Goal: Go to known website: Access a specific website the user already knows

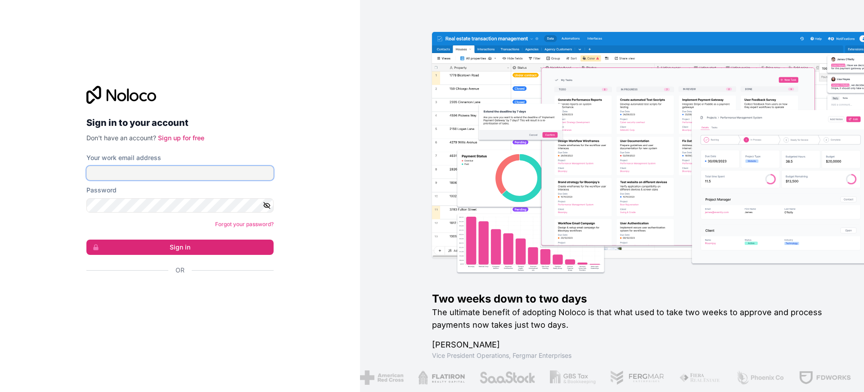
click at [146, 180] on input "Your work email address" at bounding box center [179, 173] width 187 height 14
click at [125, 174] on input "Your work email address" at bounding box center [179, 173] width 187 height 14
click at [113, 170] on input "Your work email address" at bounding box center [179, 173] width 187 height 14
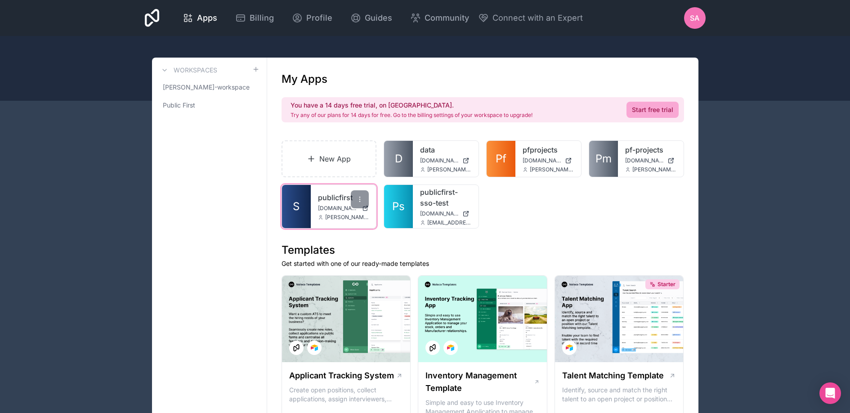
click at [334, 194] on link "publicfirst" at bounding box center [343, 197] width 51 height 11
